Goal: Information Seeking & Learning: Compare options

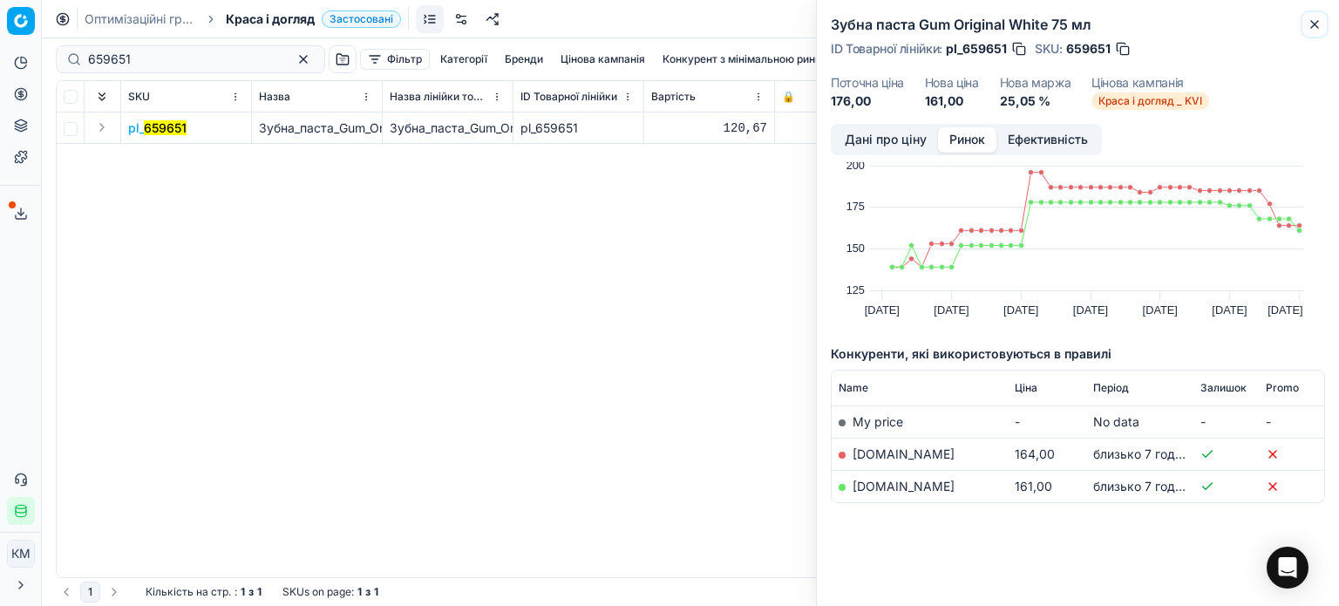
click at [1318, 24] on icon "button" at bounding box center [1315, 24] width 14 height 14
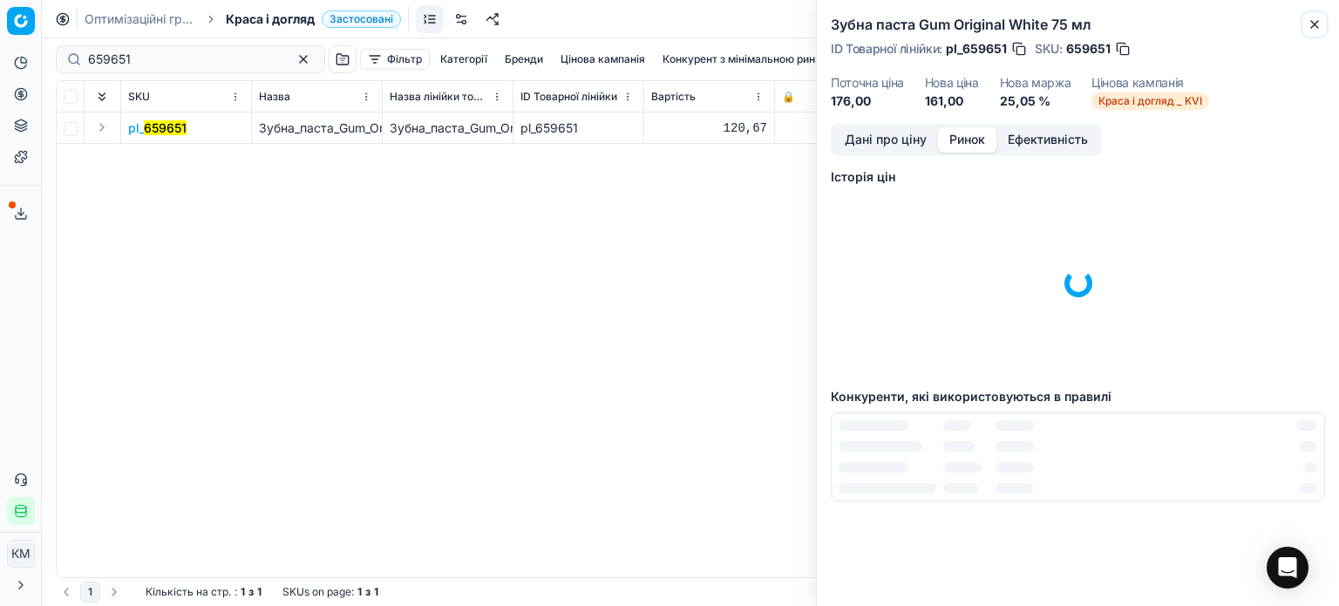
scroll to position [3, 0]
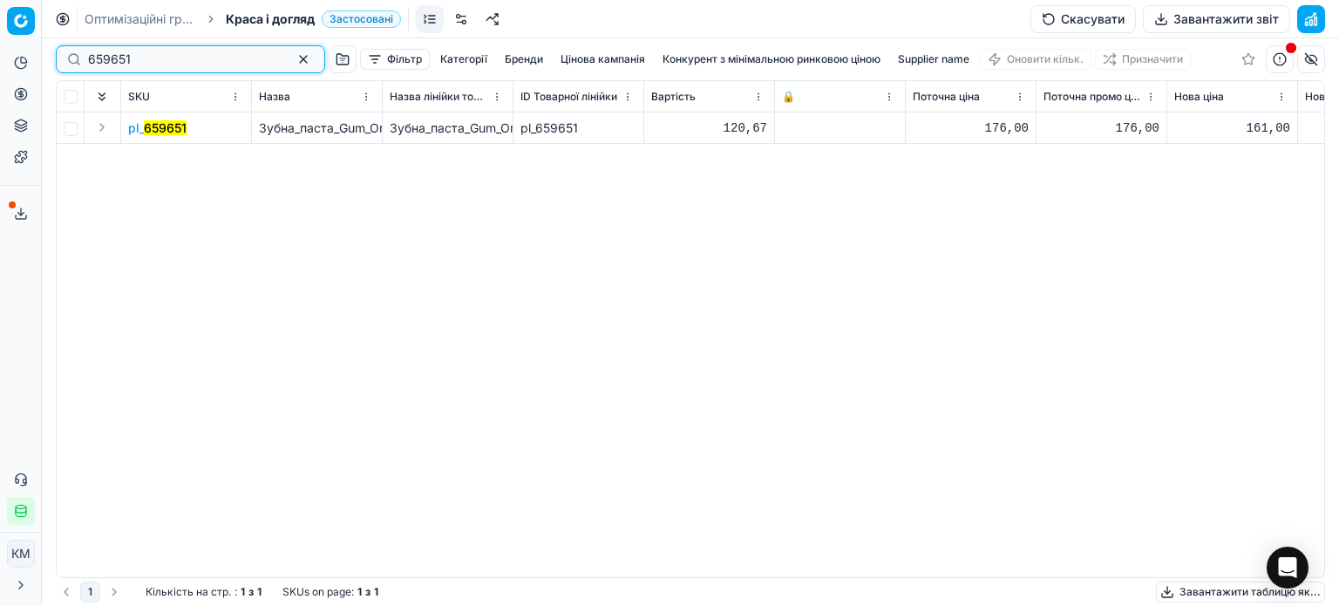
drag, startPoint x: 152, startPoint y: 62, endPoint x: 0, endPoint y: 48, distance: 152.4
click at [0, 48] on div "Pricing platform Аналітика Цінова оптимізація Асортимент продукції Шаблони Серв…" at bounding box center [669, 303] width 1339 height 606
paste input
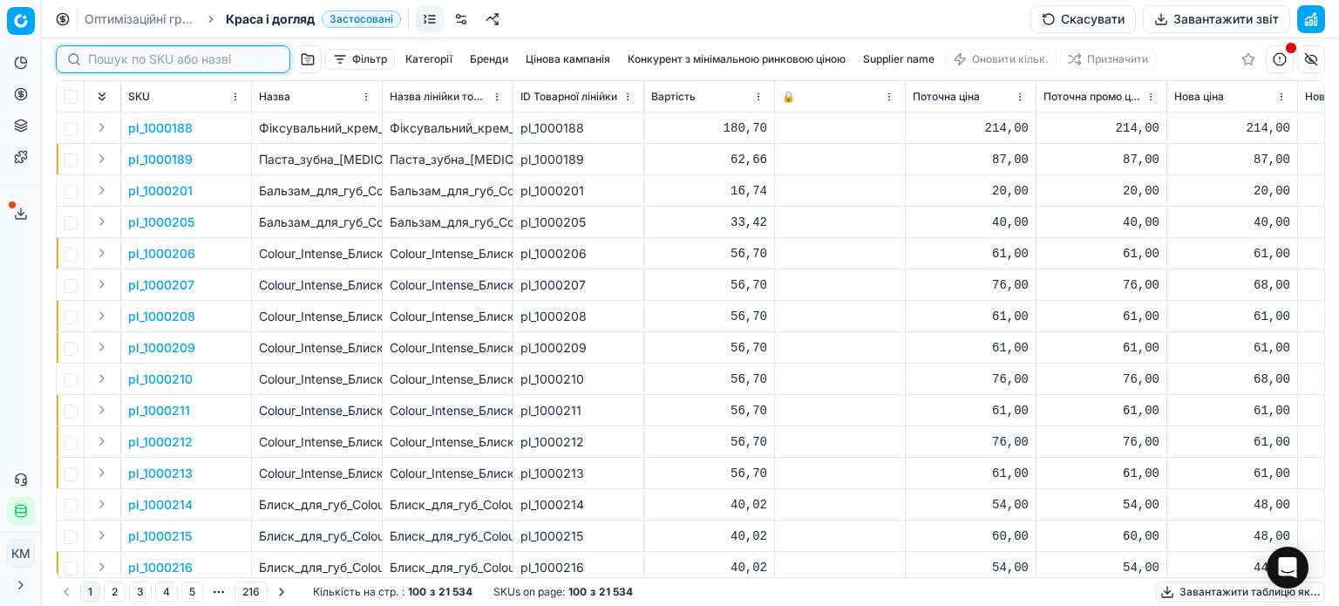
click at [140, 55] on input at bounding box center [183, 59] width 191 height 17
paste input "508067"
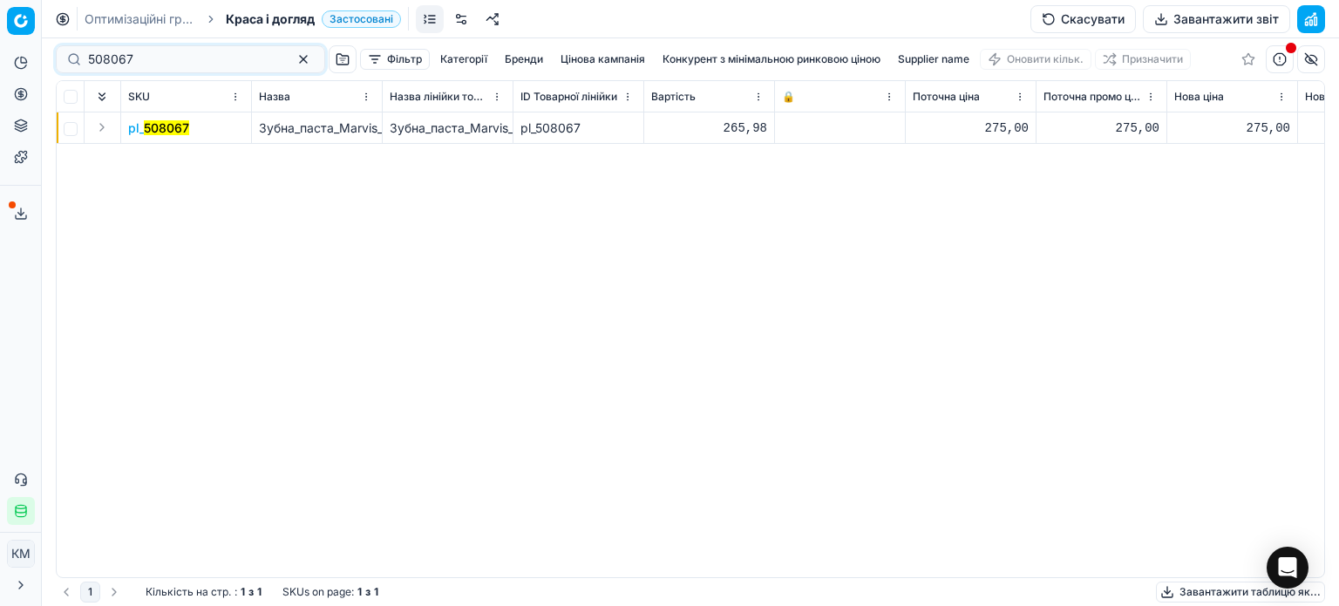
click at [148, 132] on mark "508067" at bounding box center [166, 127] width 45 height 15
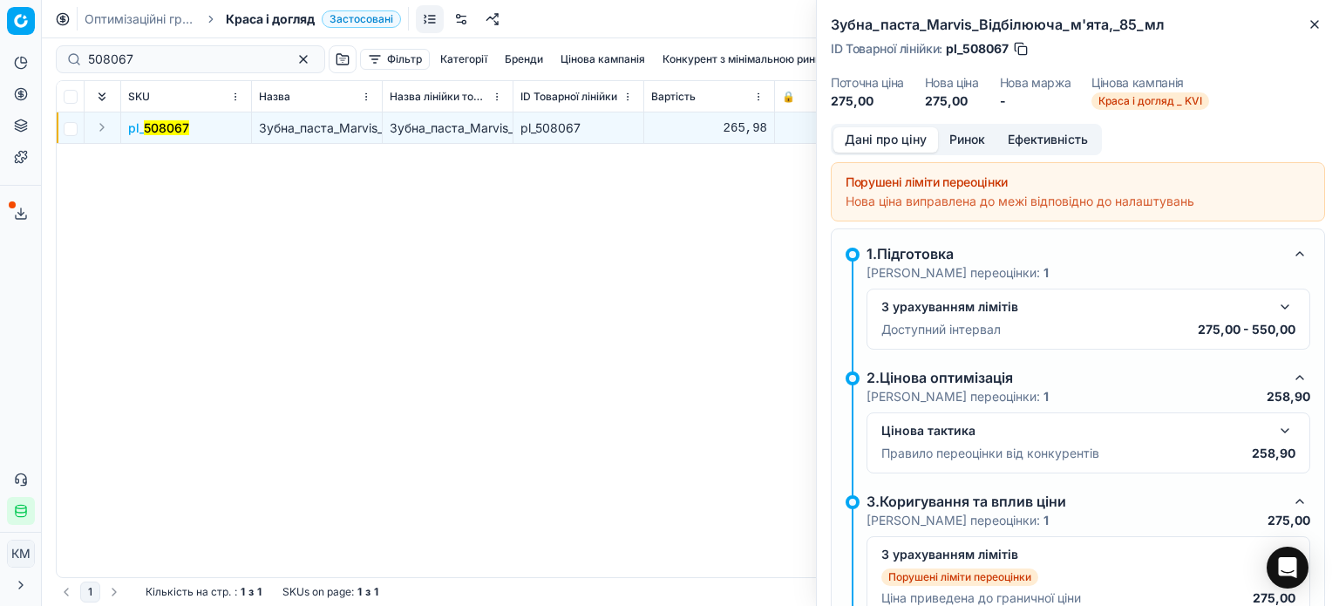
drag, startPoint x: 977, startPoint y: 143, endPoint x: 972, endPoint y: 153, distance: 10.5
click at [977, 145] on button "Ринок" at bounding box center [967, 139] width 58 height 25
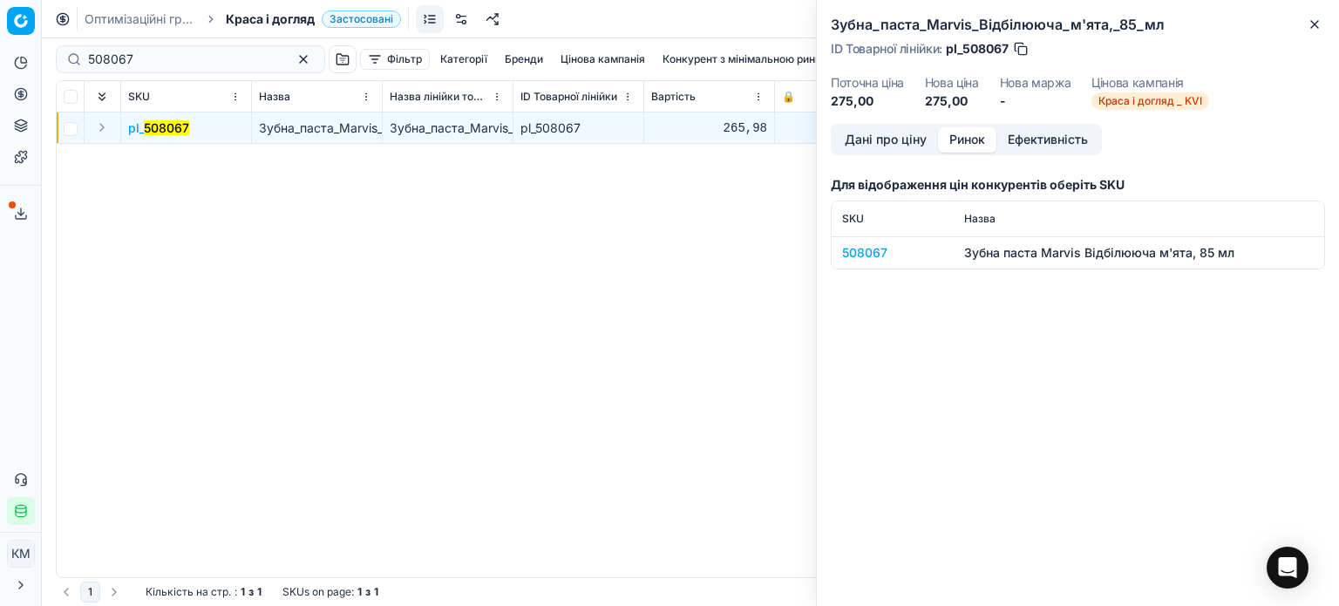
click at [855, 256] on div "508067" at bounding box center [892, 252] width 101 height 17
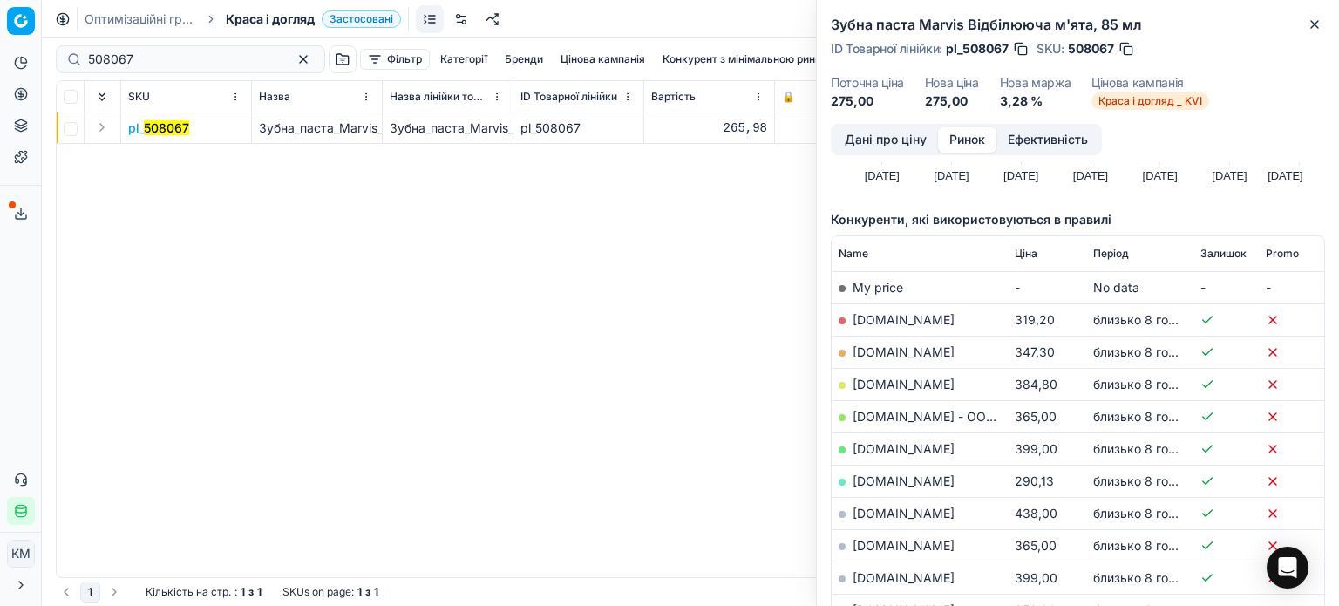
scroll to position [262, 0]
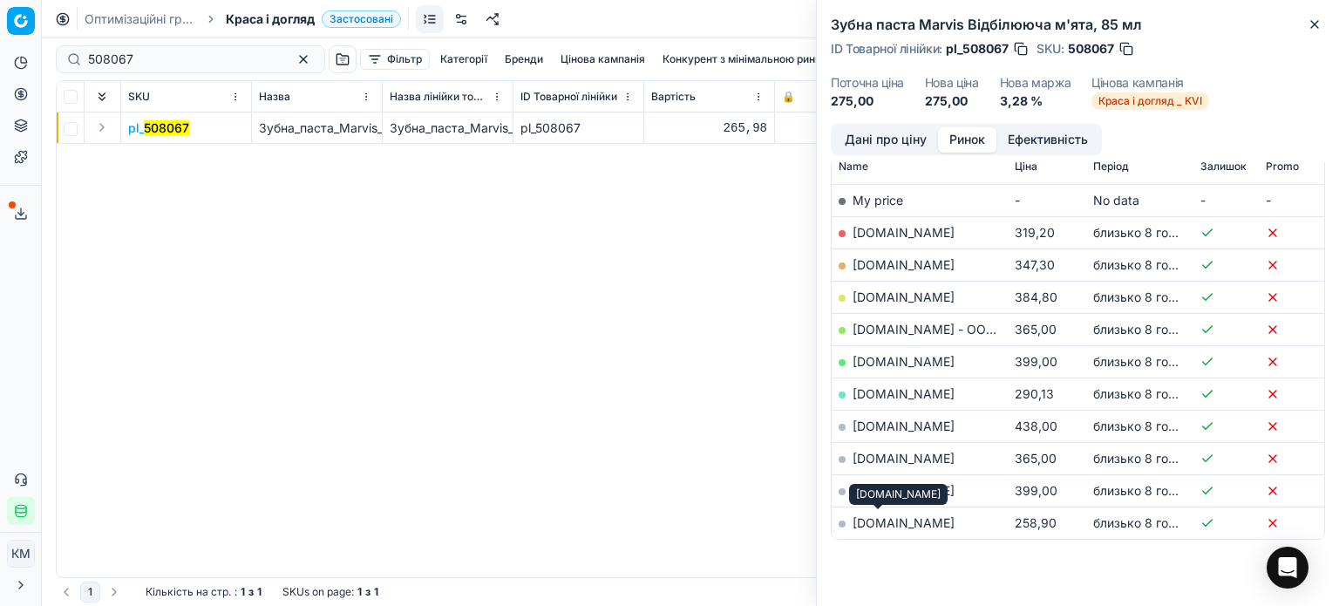
click at [882, 520] on link "[DOMAIN_NAME]" at bounding box center [904, 522] width 102 height 15
click at [1322, 27] on button "Close" at bounding box center [1315, 24] width 21 height 21
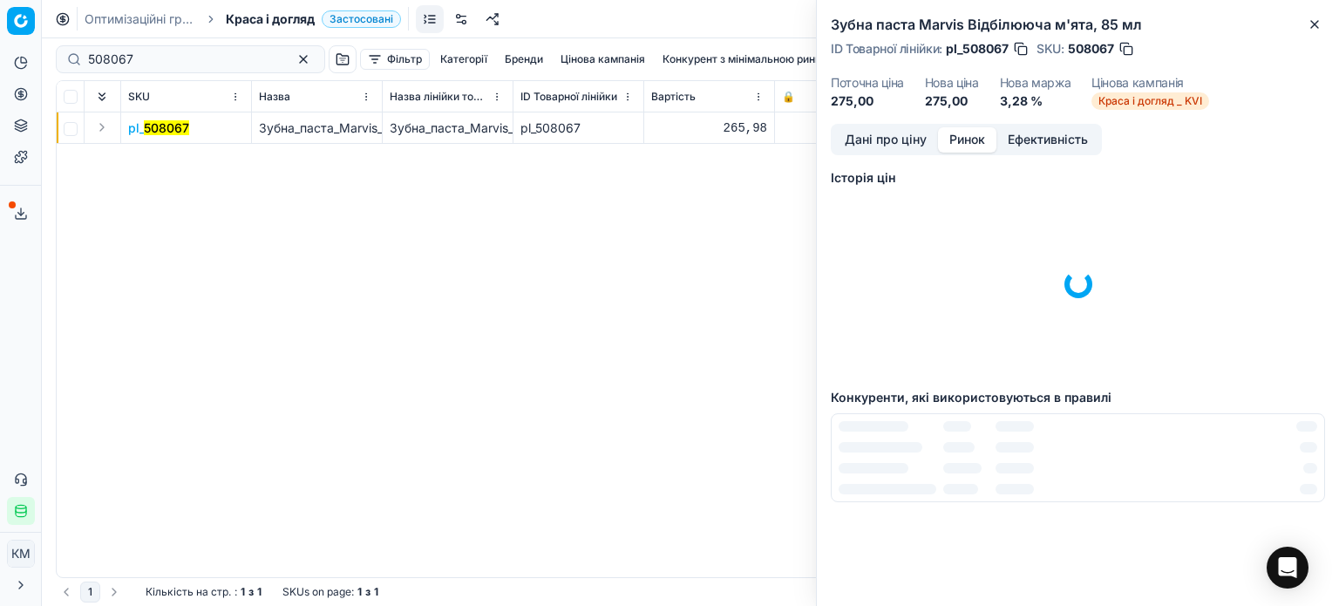
scroll to position [0, 0]
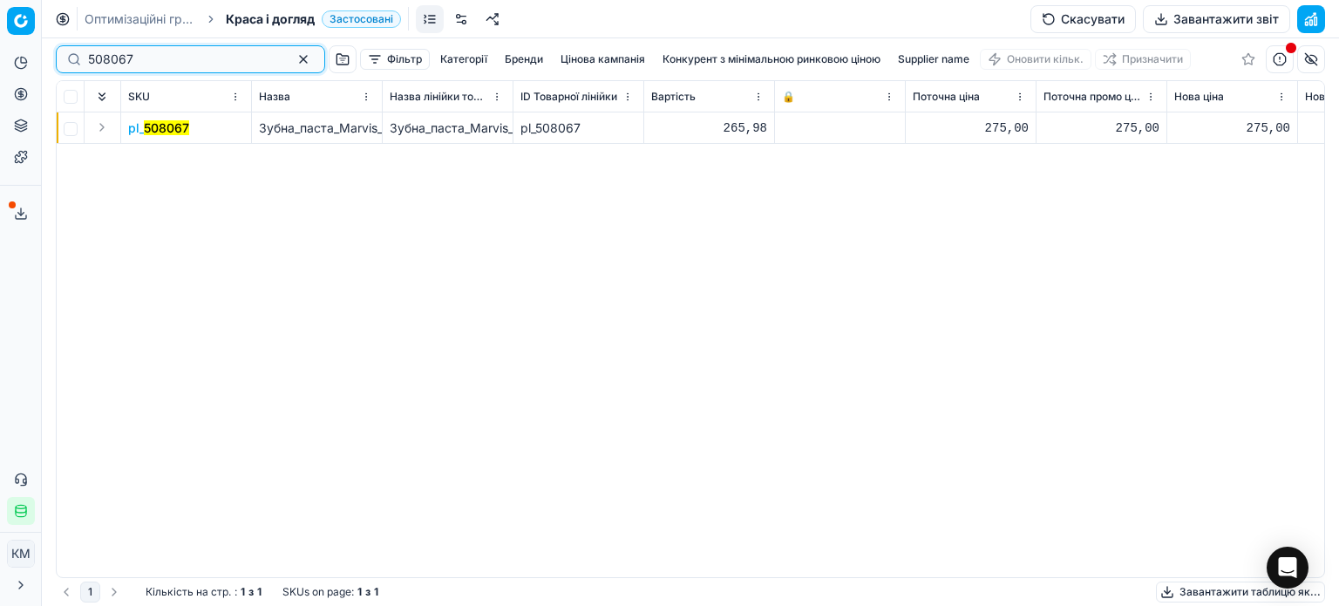
drag, startPoint x: 0, startPoint y: 48, endPoint x: 23, endPoint y: 6, distance: 47.6
click at [0, 37] on div "Pricing platform Аналітика Цінова оптимізація Асортимент продукції Шаблони Серв…" at bounding box center [669, 303] width 1339 height 606
paste input "417258"
click at [150, 133] on mark "417258" at bounding box center [165, 127] width 43 height 15
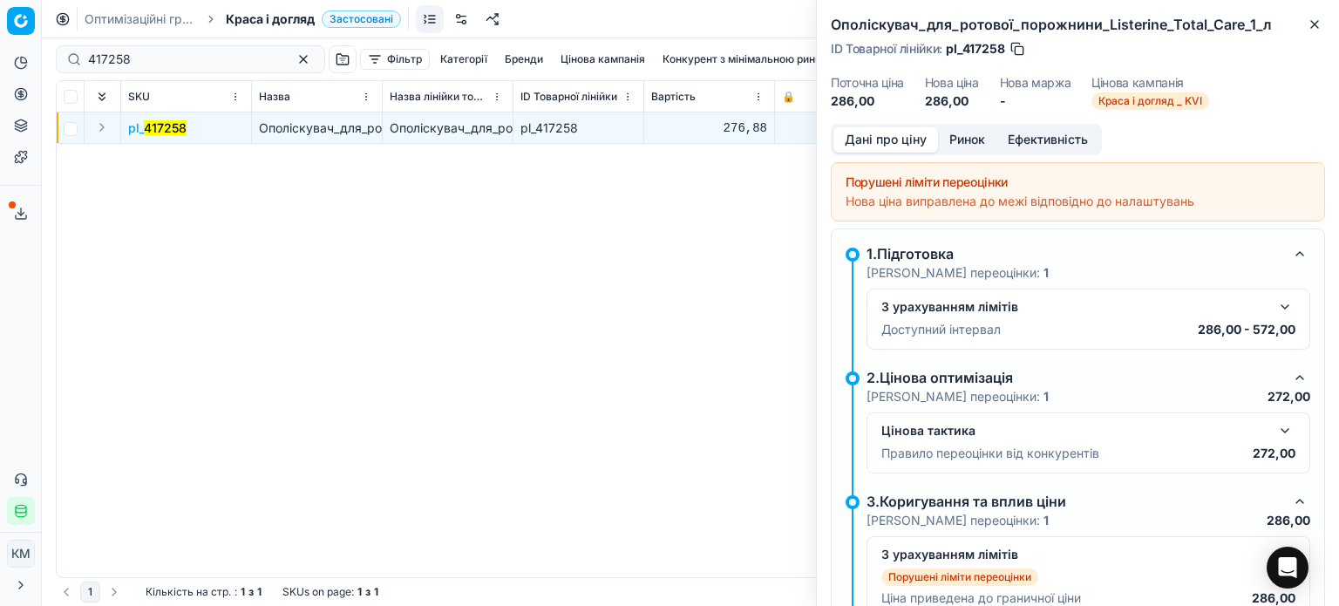
click at [978, 135] on button "Ринок" at bounding box center [967, 139] width 58 height 25
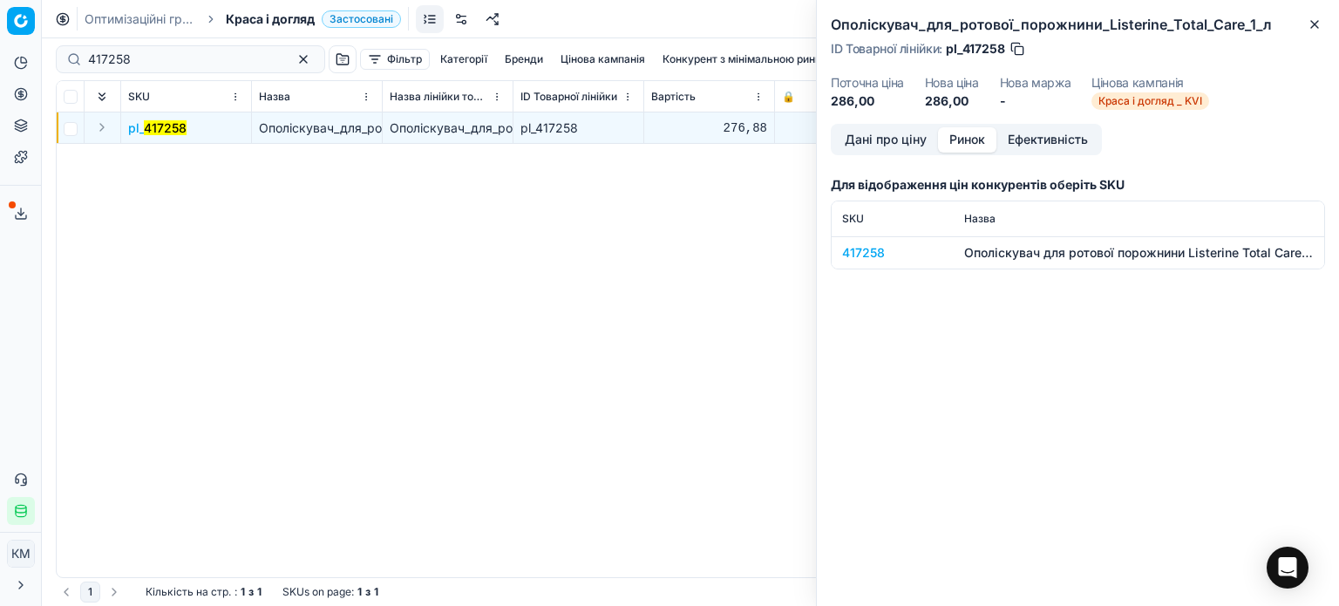
click at [872, 250] on div "417258" at bounding box center [892, 252] width 101 height 17
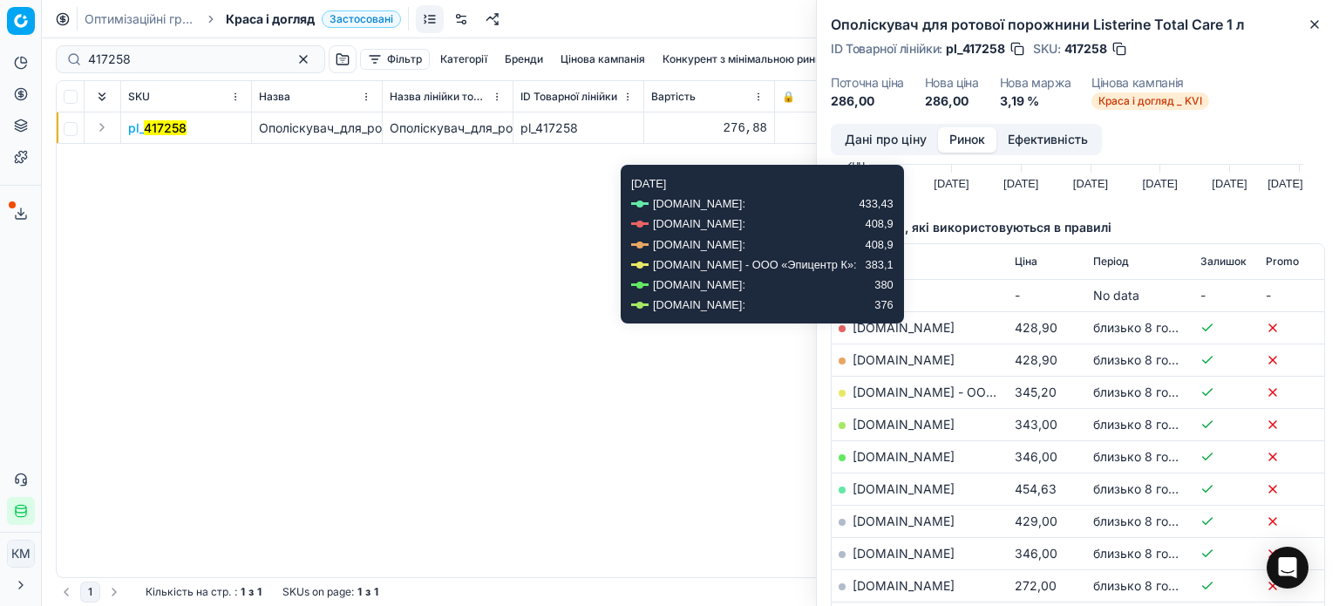
scroll to position [262, 0]
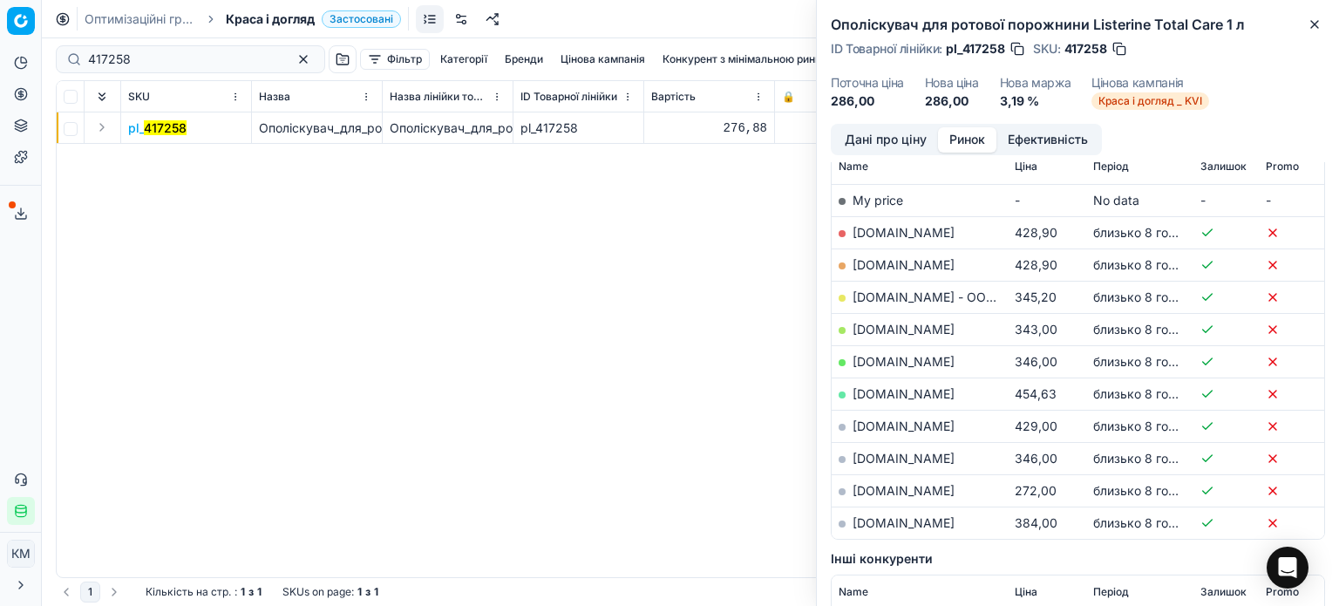
click at [919, 491] on link "[DOMAIN_NAME]" at bounding box center [904, 490] width 102 height 15
click at [1326, 22] on div "Ополіскувач для ротової порожнини Listerine Total Care 1 л ID Товарної лінійки …" at bounding box center [1078, 62] width 522 height 124
drag, startPoint x: 1315, startPoint y: 27, endPoint x: 448, endPoint y: 28, distance: 866.8
click at [1312, 28] on icon "button" at bounding box center [1315, 24] width 14 height 14
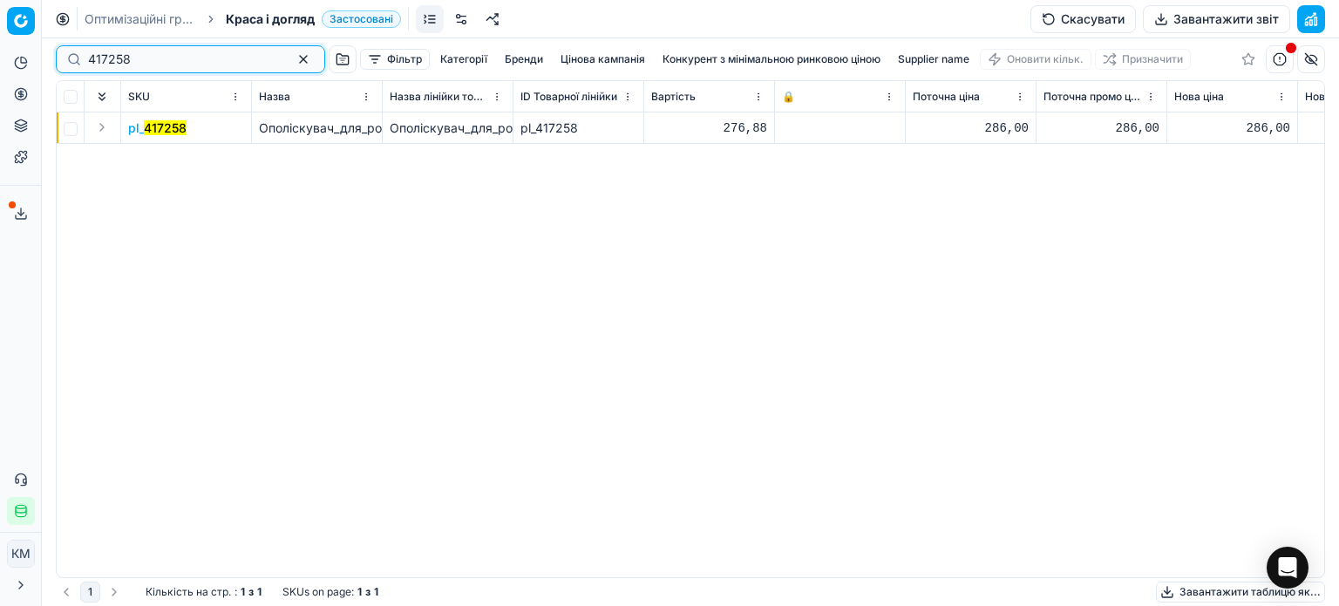
drag, startPoint x: 169, startPoint y: 65, endPoint x: 0, endPoint y: 44, distance: 170.4
click at [0, 44] on div "Pricing platform Аналітика Цінова оптимізація Асортимент продукції Шаблони Серв…" at bounding box center [669, 303] width 1339 height 606
paste input "58974"
type input "589748"
click at [165, 130] on mark "589748" at bounding box center [166, 127] width 44 height 15
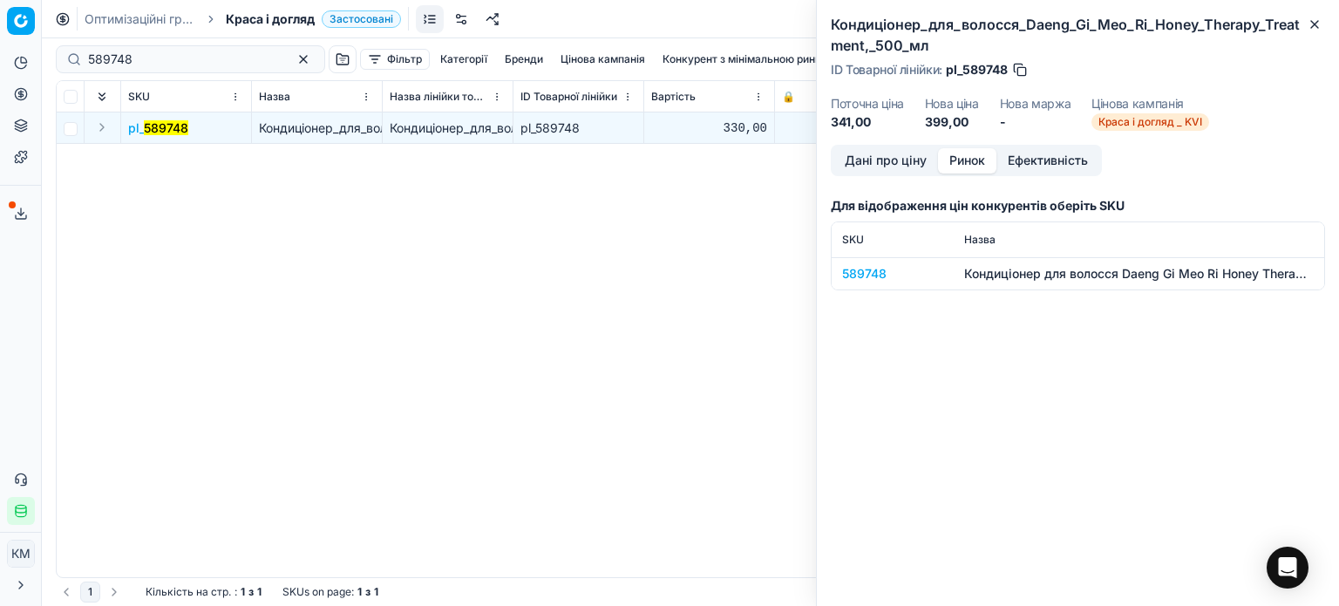
drag, startPoint x: 971, startPoint y: 160, endPoint x: 943, endPoint y: 222, distance: 67.9
click at [971, 162] on button "Ринок" at bounding box center [967, 160] width 58 height 25
click at [866, 274] on div "589748" at bounding box center [892, 273] width 101 height 17
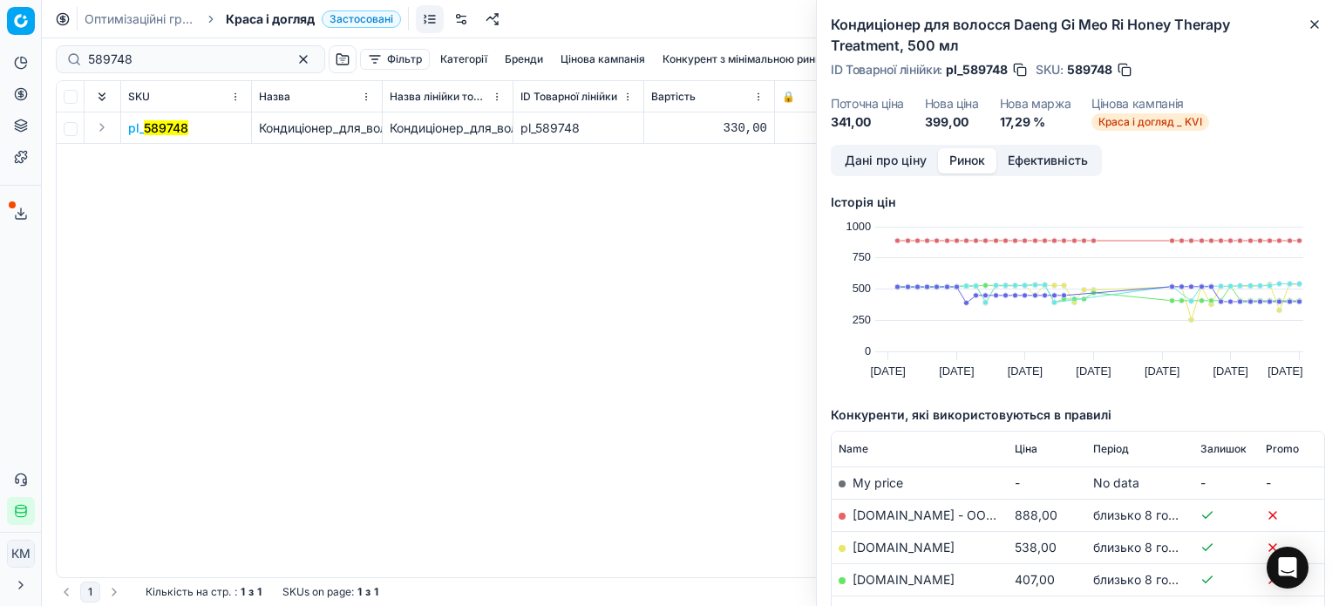
scroll to position [157, 0]
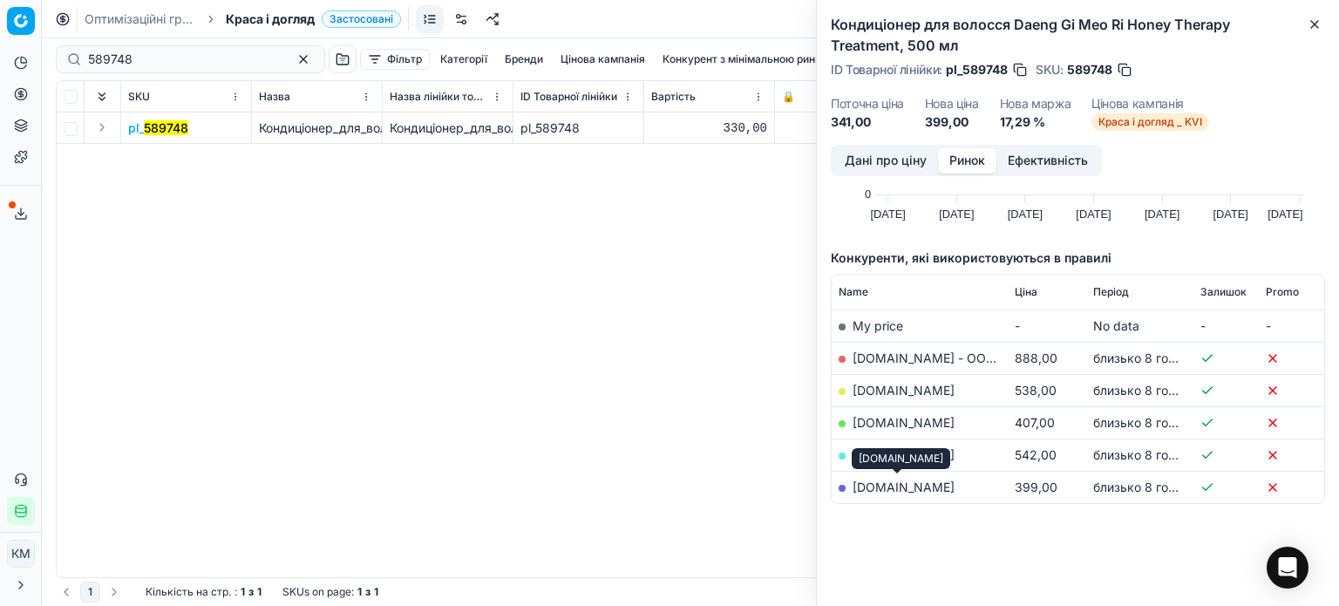
click at [924, 482] on link "[DOMAIN_NAME]" at bounding box center [904, 487] width 102 height 15
